Goal: Task Accomplishment & Management: Manage account settings

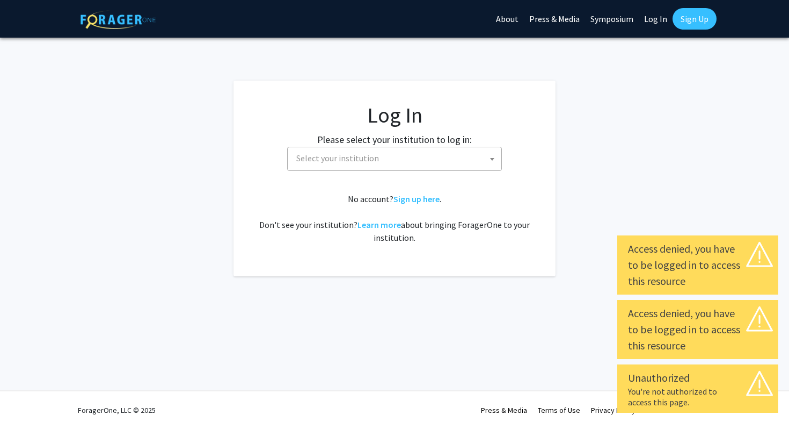
select select
click at [389, 157] on span "Select your institution" at bounding box center [396, 158] width 209 height 22
